Goal: Transaction & Acquisition: Subscribe to service/newsletter

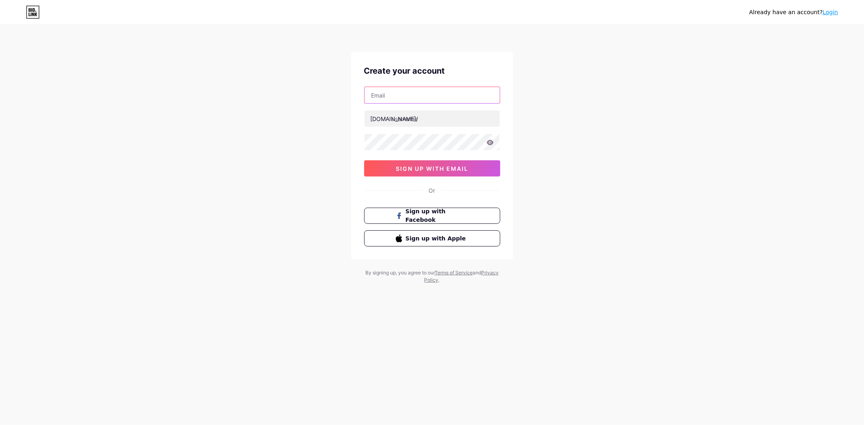
click at [419, 99] on input "text" at bounding box center [432, 95] width 135 height 16
type input "[EMAIL_ADDRESS][DOMAIN_NAME]"
click at [424, 126] on input "text" at bounding box center [432, 119] width 135 height 16
type input "tiarakumastuti"
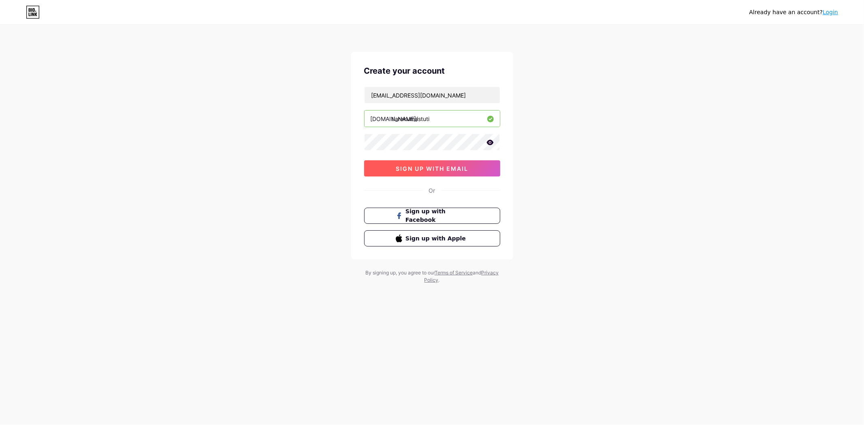
click at [393, 161] on button "sign up with email" at bounding box center [432, 168] width 136 height 16
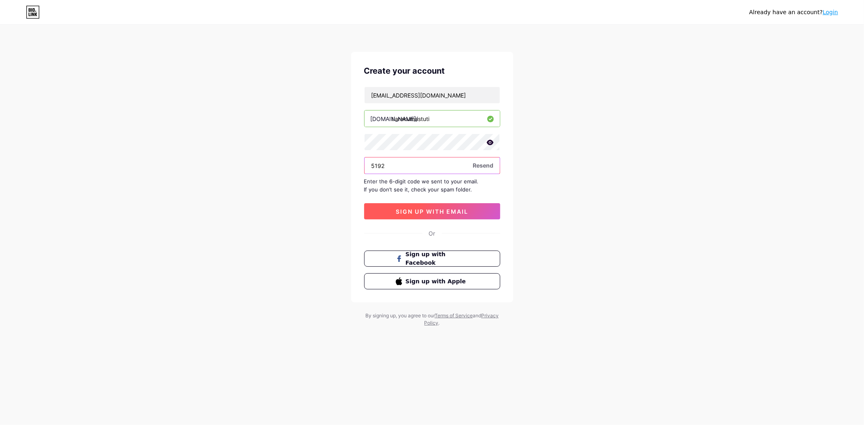
type input "5192"
click at [448, 212] on span "sign up with email" at bounding box center [432, 211] width 73 height 7
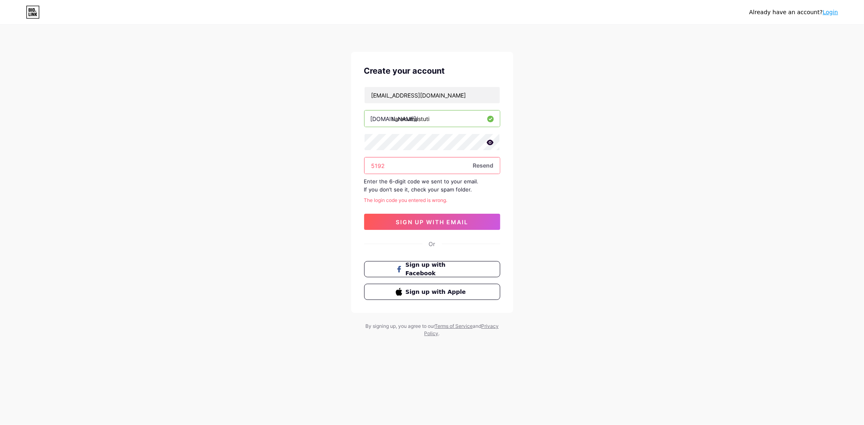
drag, startPoint x: 423, startPoint y: 164, endPoint x: 345, endPoint y: 166, distance: 77.8
click at [345, 166] on div "Already have an account? Login Create your account [EMAIL_ADDRESS][DOMAIN_NAME]…" at bounding box center [432, 181] width 864 height 363
paste input "367049"
type input "367049"
click at [406, 229] on button "sign up with email" at bounding box center [432, 222] width 136 height 16
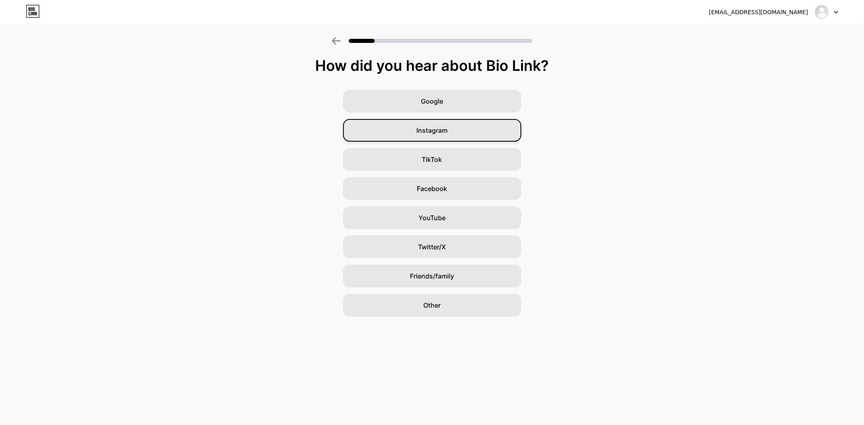
click at [455, 130] on div "Instagram" at bounding box center [432, 130] width 178 height 23
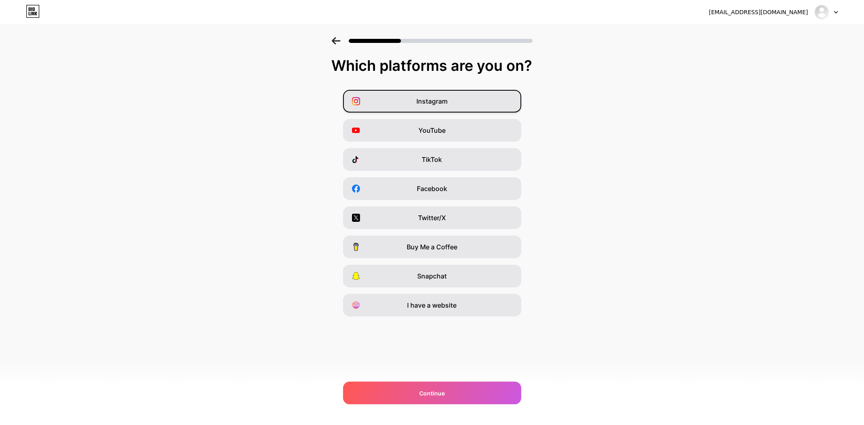
click at [437, 104] on span "Instagram" at bounding box center [431, 101] width 31 height 10
click at [457, 396] on div "Continue" at bounding box center [432, 393] width 178 height 23
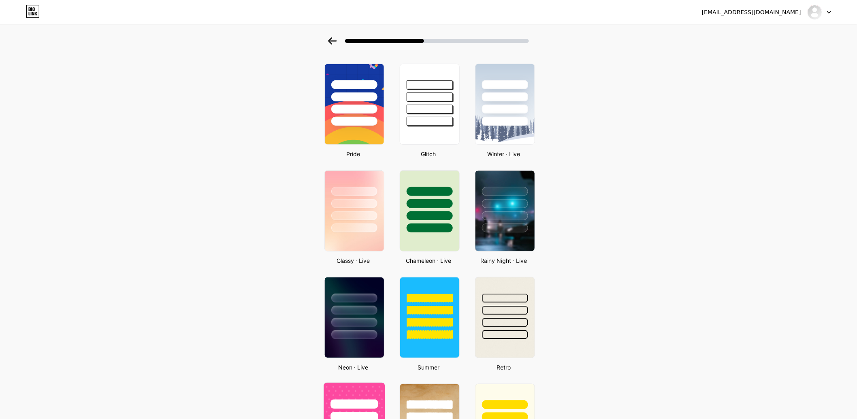
scroll to position [90, 0]
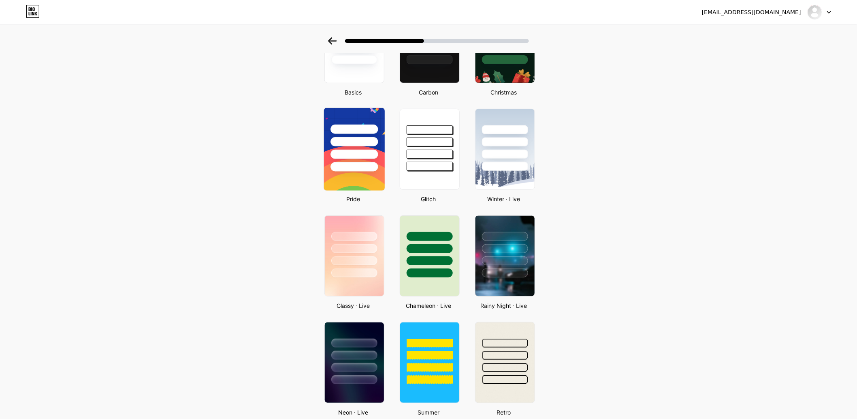
click at [359, 177] on img at bounding box center [354, 149] width 61 height 83
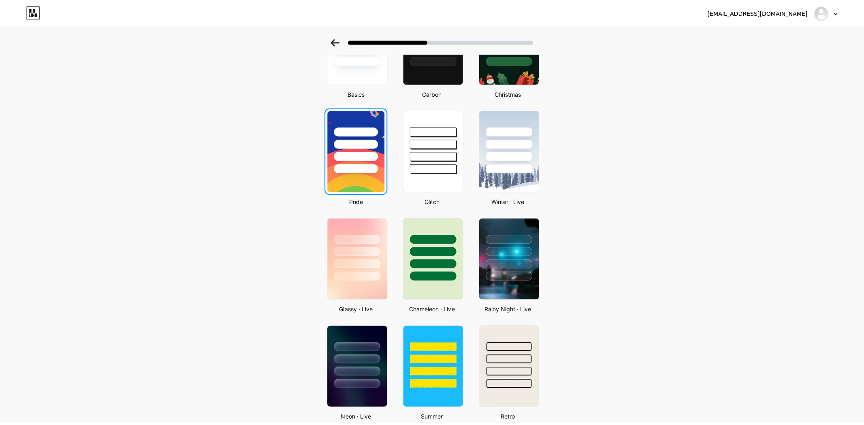
scroll to position [0, 0]
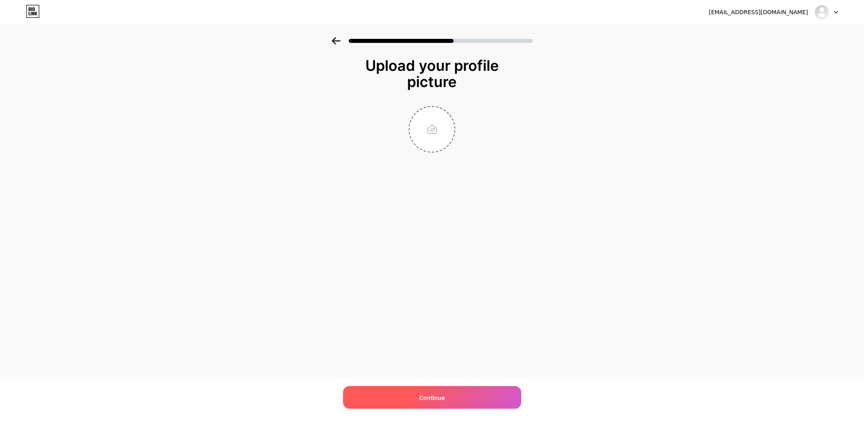
click at [467, 400] on div "Continue" at bounding box center [432, 398] width 178 height 23
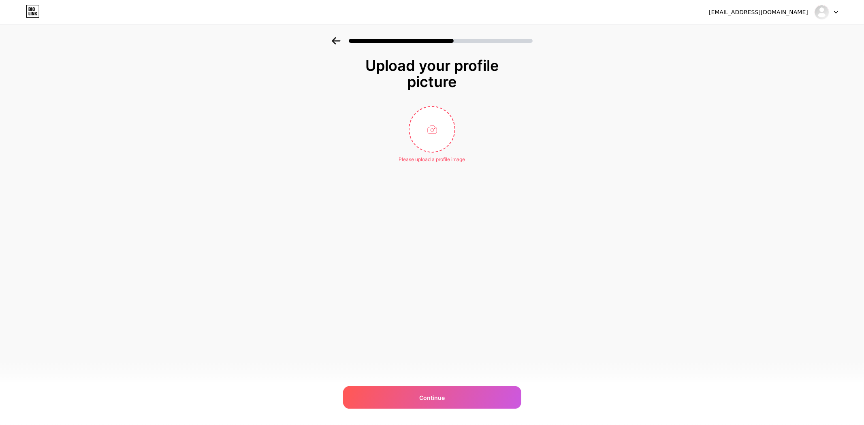
click at [442, 154] on div "Please upload a profile image" at bounding box center [432, 158] width 66 height 11
click at [438, 156] on div "Please upload a profile image" at bounding box center [432, 159] width 66 height 7
click at [436, 135] on input "file" at bounding box center [432, 129] width 45 height 45
type input "C:\fakepath\Screenshot [DATE] 105029.png"
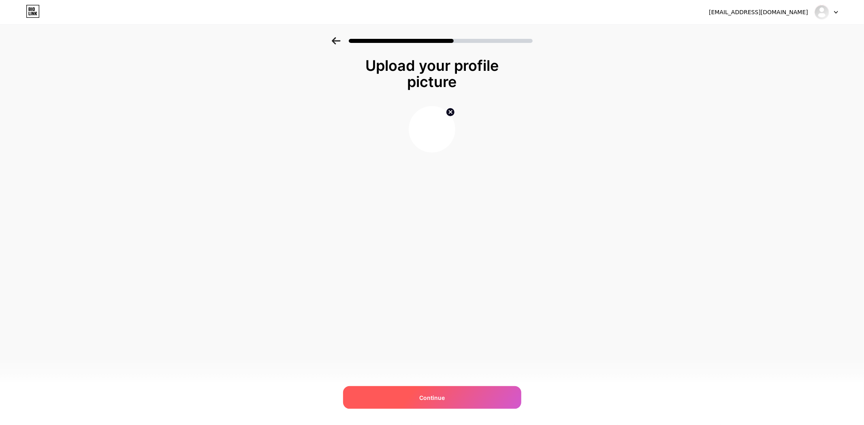
click at [434, 394] on span "Continue" at bounding box center [432, 398] width 26 height 9
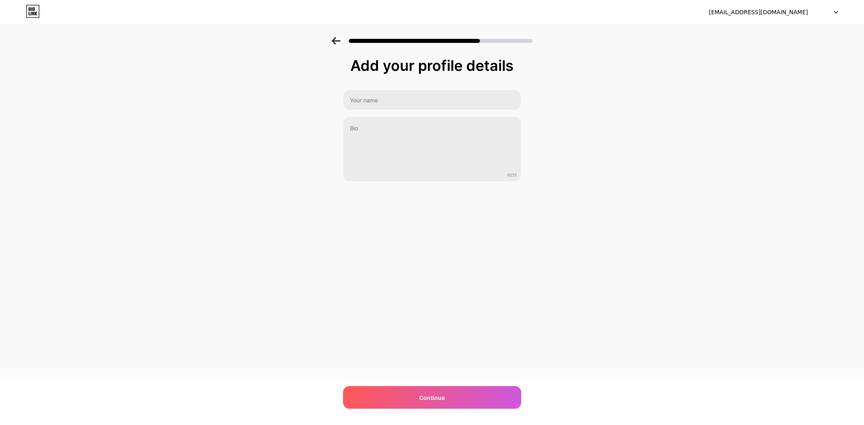
click at [434, 394] on span "Continue" at bounding box center [432, 398] width 26 height 9
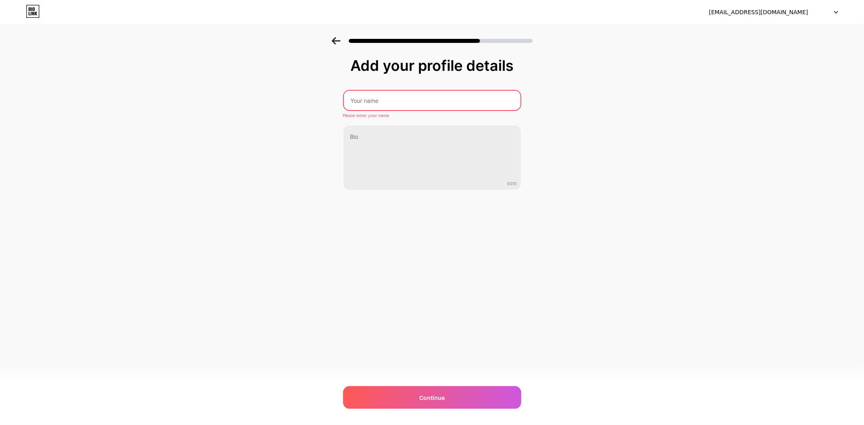
click at [397, 101] on input "text" at bounding box center [432, 100] width 177 height 19
type input "Tiara Kumastuti"
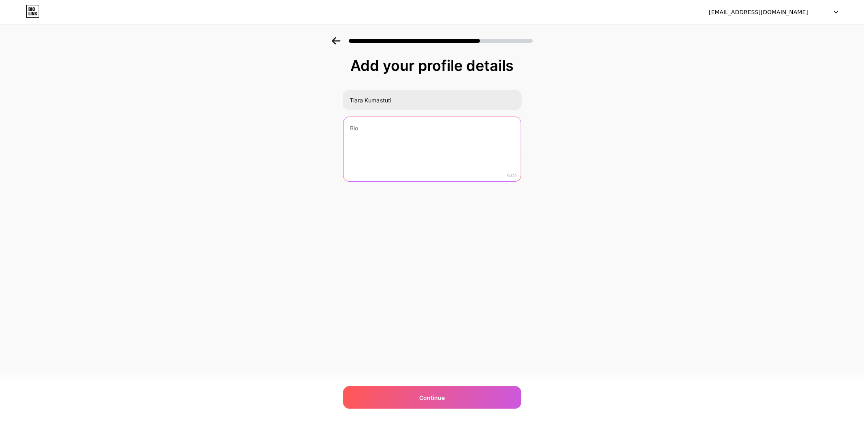
click at [387, 161] on textarea at bounding box center [432, 149] width 177 height 65
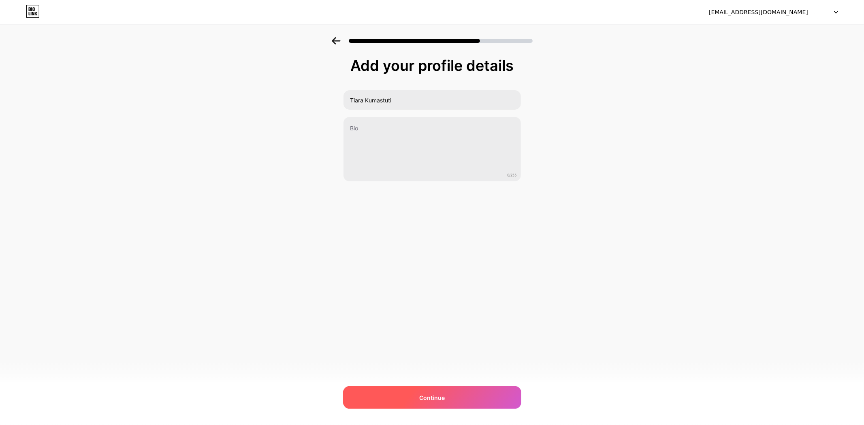
click at [463, 400] on div "Continue" at bounding box center [432, 398] width 178 height 23
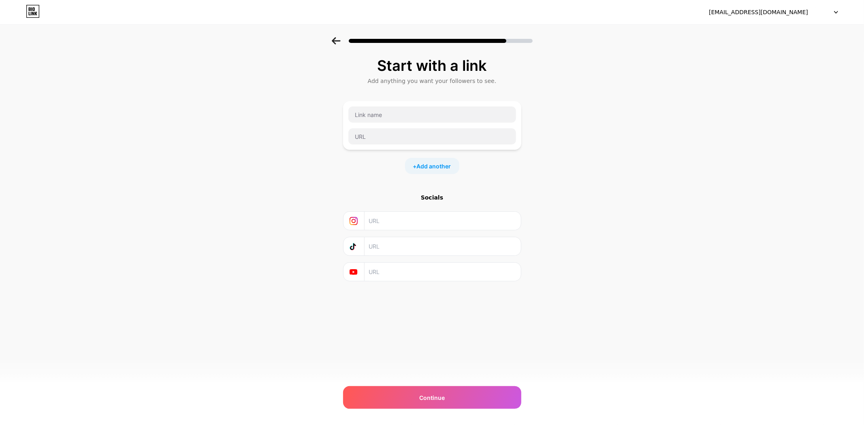
click at [463, 400] on div "Continue" at bounding box center [432, 398] width 178 height 23
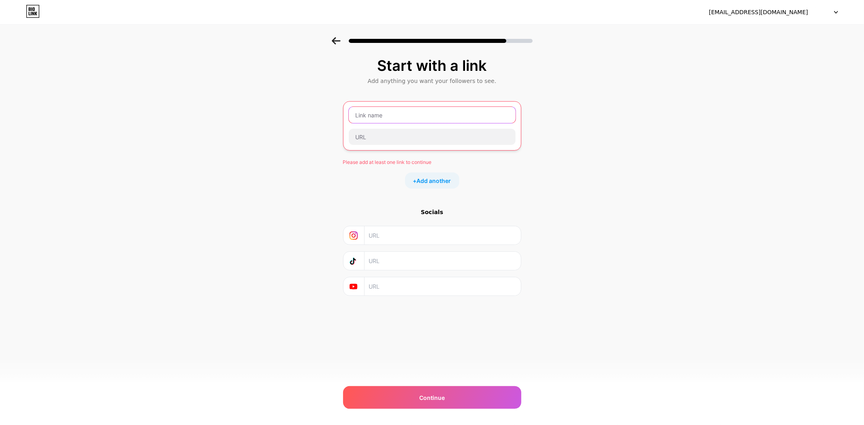
click at [388, 107] on input "text" at bounding box center [432, 115] width 167 height 16
click at [385, 129] on input "text" at bounding box center [432, 137] width 167 height 16
click at [431, 285] on input "text" at bounding box center [442, 287] width 147 height 18
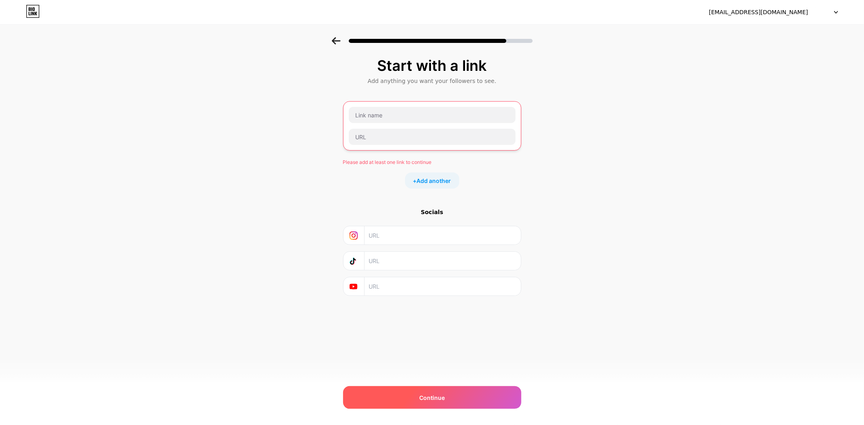
click at [433, 408] on div "Continue" at bounding box center [432, 398] width 178 height 23
click at [436, 401] on span "Continue" at bounding box center [432, 398] width 26 height 9
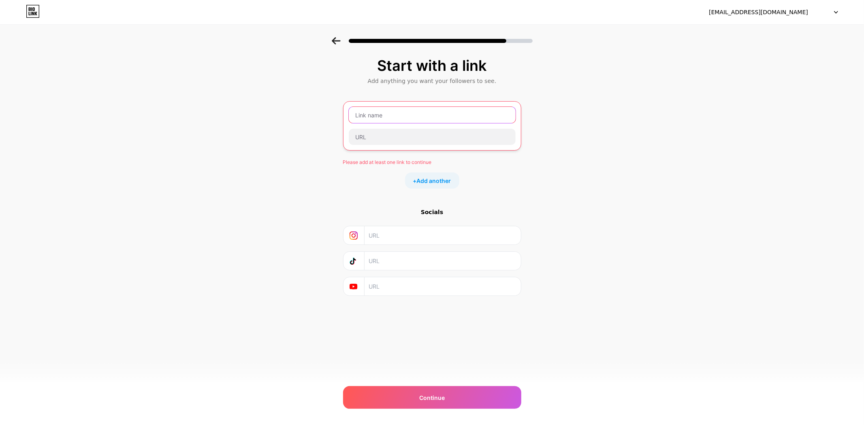
click at [388, 115] on input "text" at bounding box center [432, 115] width 167 height 16
click at [399, 240] on input "text" at bounding box center [442, 235] width 147 height 18
click at [396, 234] on input "text" at bounding box center [442, 235] width 147 height 18
paste input "[URL][DOMAIN_NAME]"
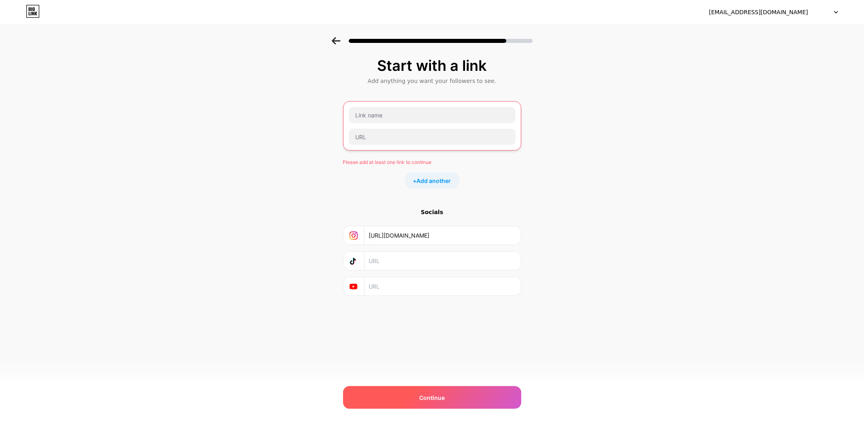
type input "[URL][DOMAIN_NAME]"
click at [442, 404] on div "Continue" at bounding box center [432, 398] width 178 height 23
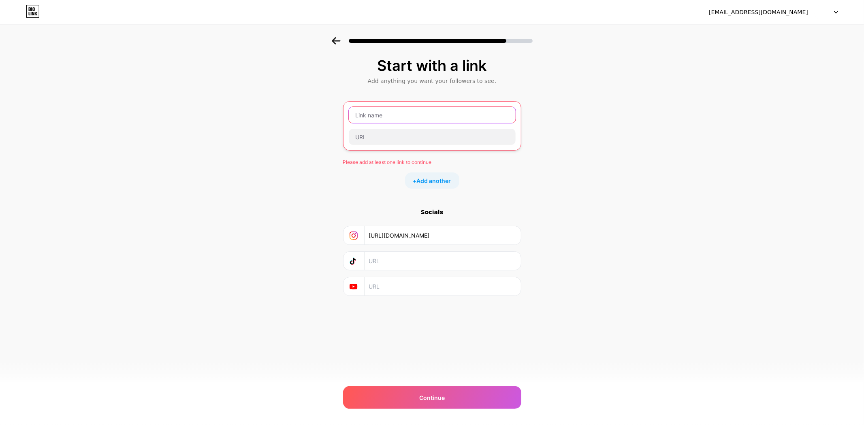
click at [442, 119] on input "text" at bounding box center [432, 115] width 167 height 16
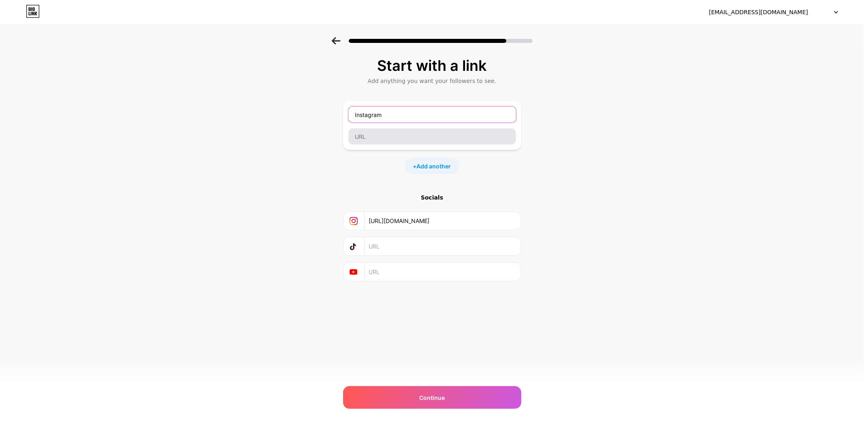
type input "Instagram"
click at [416, 135] on input "text" at bounding box center [432, 136] width 168 height 16
paste input "[URL][DOMAIN_NAME]"
drag, startPoint x: 483, startPoint y: 220, endPoint x: 444, endPoint y: 225, distance: 39.6
click at [444, 225] on input "[URL][DOMAIN_NAME]" at bounding box center [442, 221] width 147 height 18
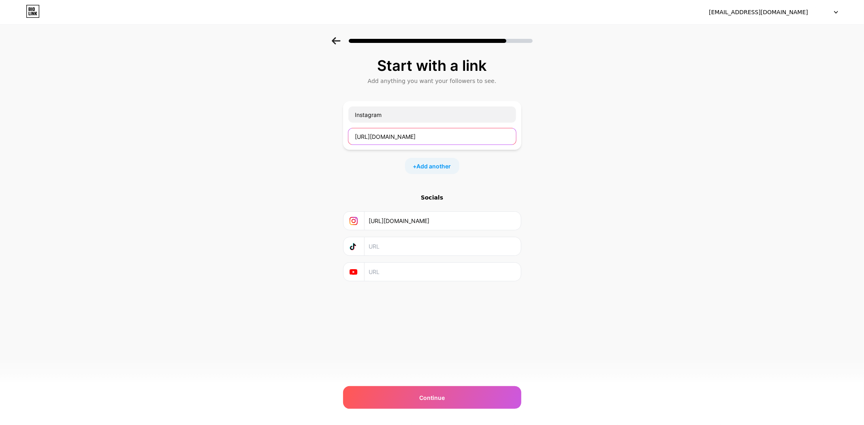
click at [448, 143] on input "[URL][DOMAIN_NAME]" at bounding box center [432, 136] width 168 height 16
paste input "tiarakumastuti"
type input "[URL][DOMAIN_NAME]"
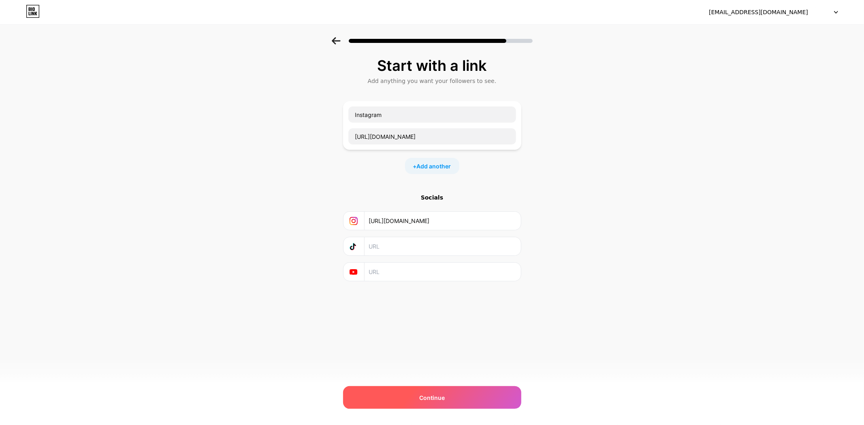
click at [443, 399] on span "Continue" at bounding box center [432, 398] width 26 height 9
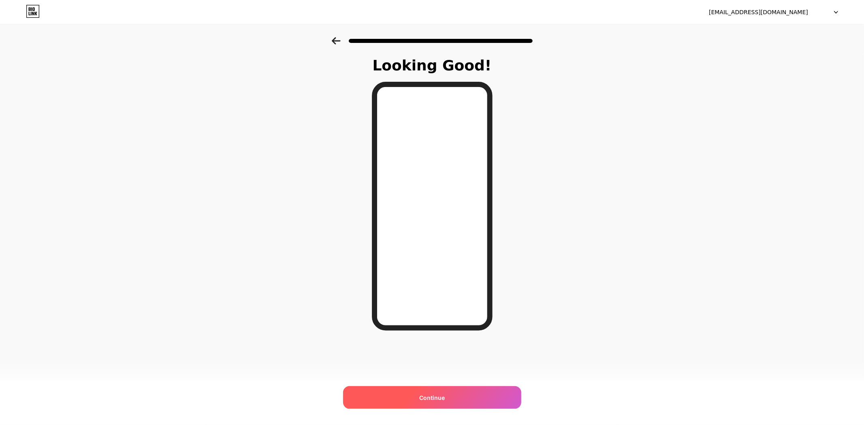
click at [437, 395] on span "Continue" at bounding box center [432, 398] width 26 height 9
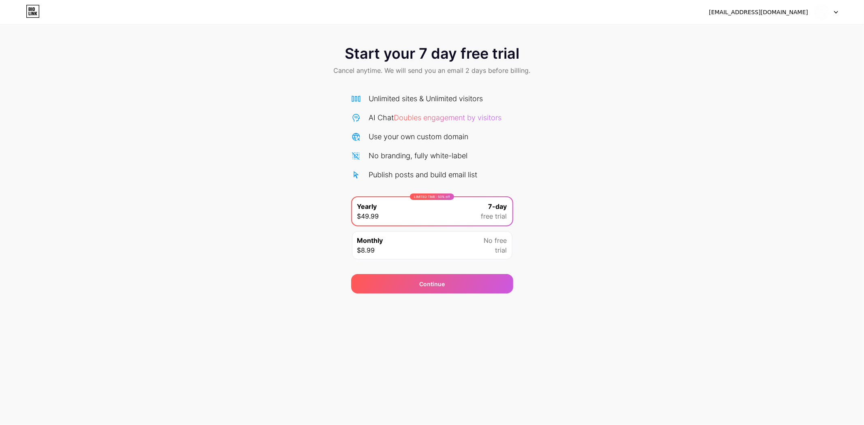
click at [834, 10] on div at bounding box center [826, 12] width 23 height 15
click at [477, 280] on div "Continue" at bounding box center [432, 283] width 162 height 19
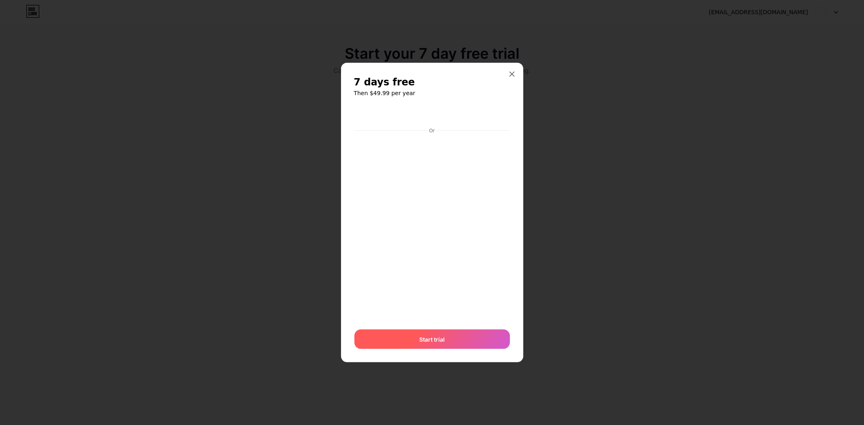
click at [463, 341] on div "Start trial" at bounding box center [433, 339] width 156 height 19
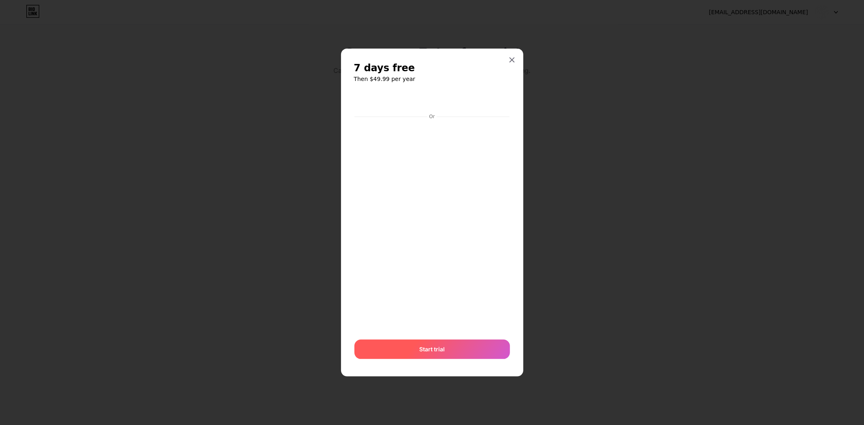
click at [453, 345] on div "Start trial" at bounding box center [433, 349] width 156 height 19
click at [509, 59] on icon at bounding box center [512, 60] width 6 height 6
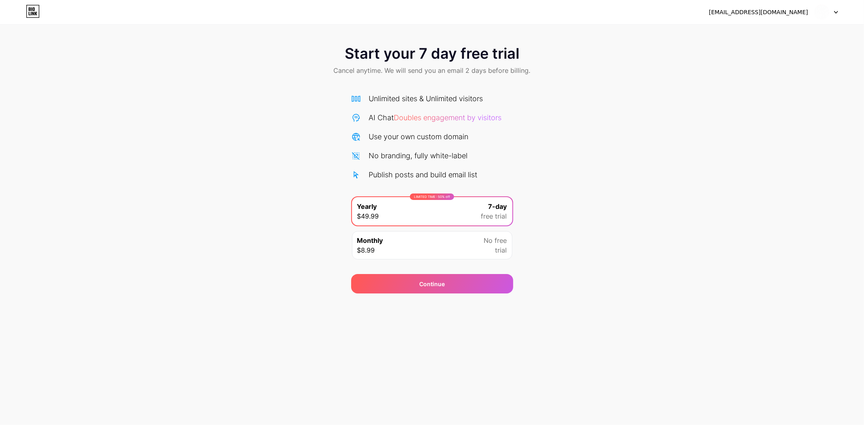
click at [778, 17] on div "[EMAIL_ADDRESS][DOMAIN_NAME]" at bounding box center [773, 12] width 129 height 15
click at [781, 11] on div "[EMAIL_ADDRESS][DOMAIN_NAME]" at bounding box center [758, 12] width 99 height 9
click at [835, 13] on icon at bounding box center [836, 12] width 4 height 3
click at [27, 11] on icon at bounding box center [33, 11] width 14 height 13
